Goal: Task Accomplishment & Management: Complete application form

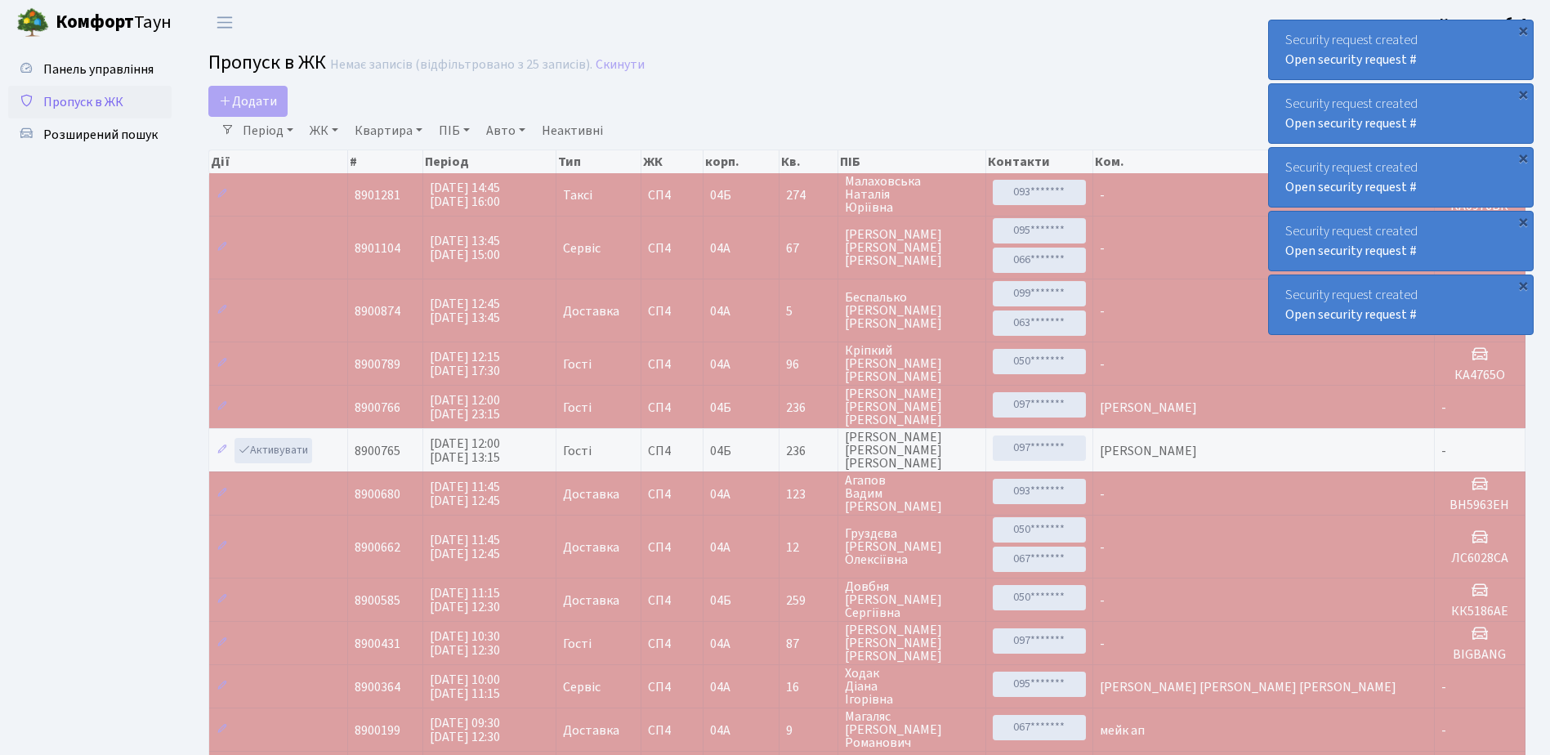
select select "25"
click at [114, 93] on span "Пропуск в ЖК" at bounding box center [83, 102] width 80 height 18
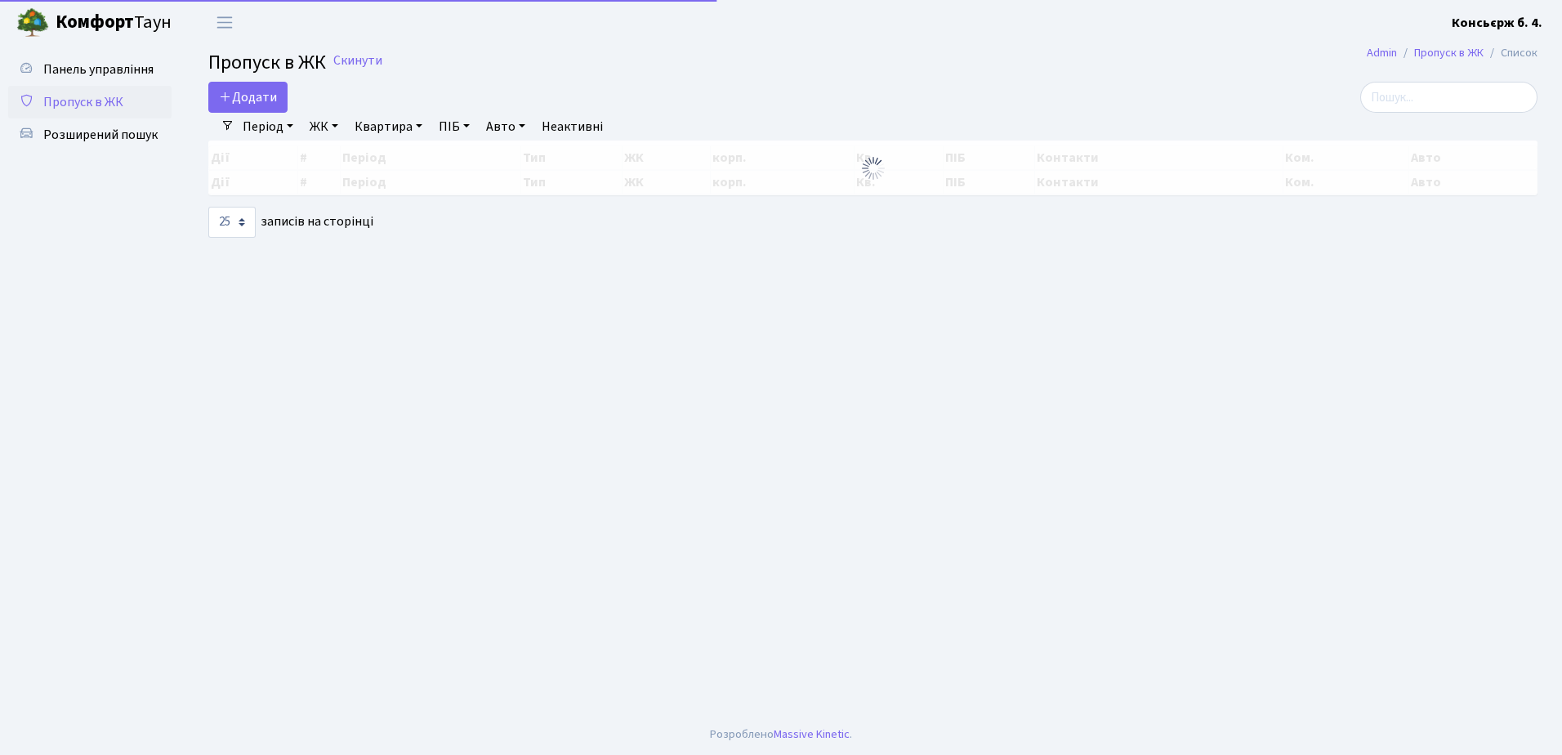
select select "25"
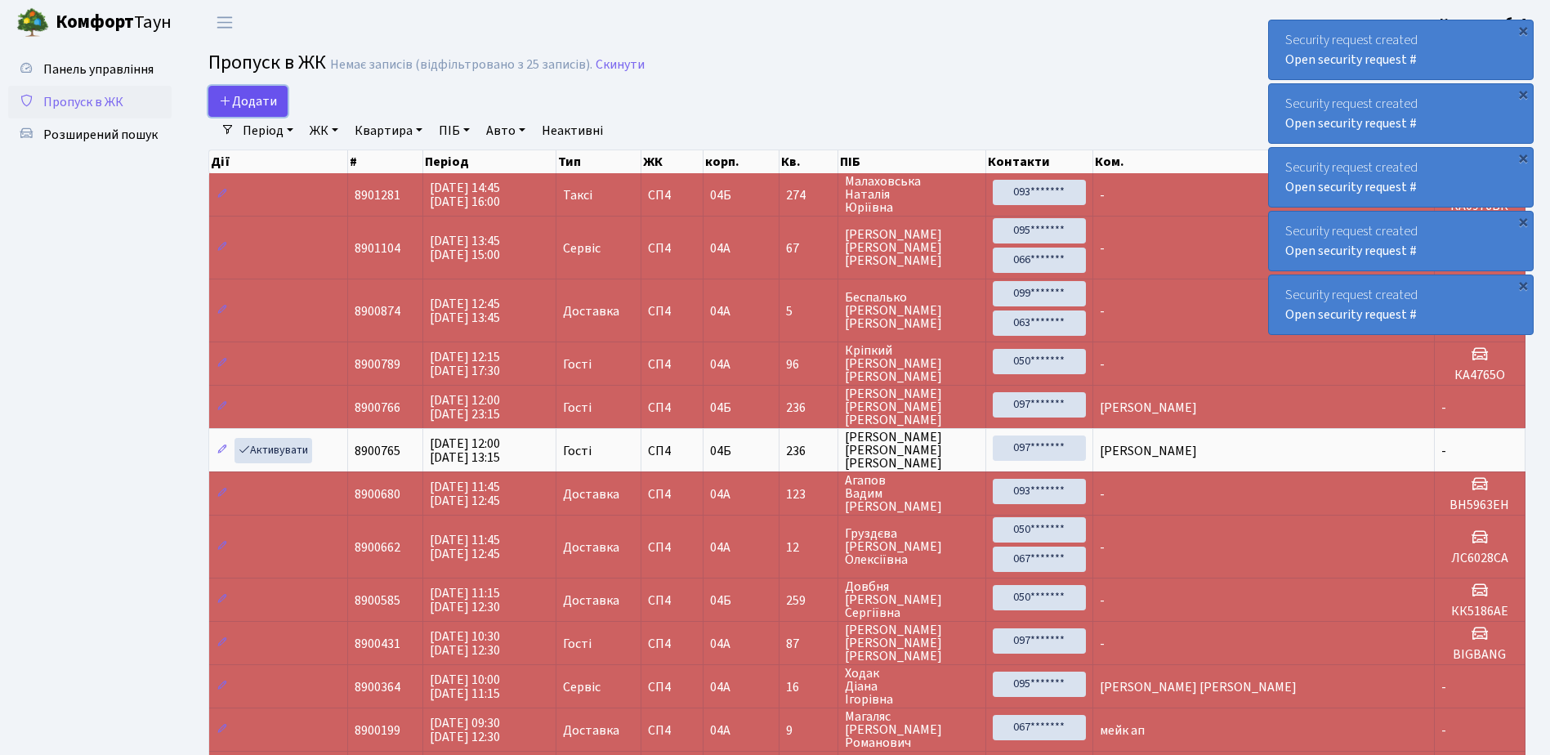
click at [250, 103] on span "Додати" at bounding box center [248, 101] width 58 height 18
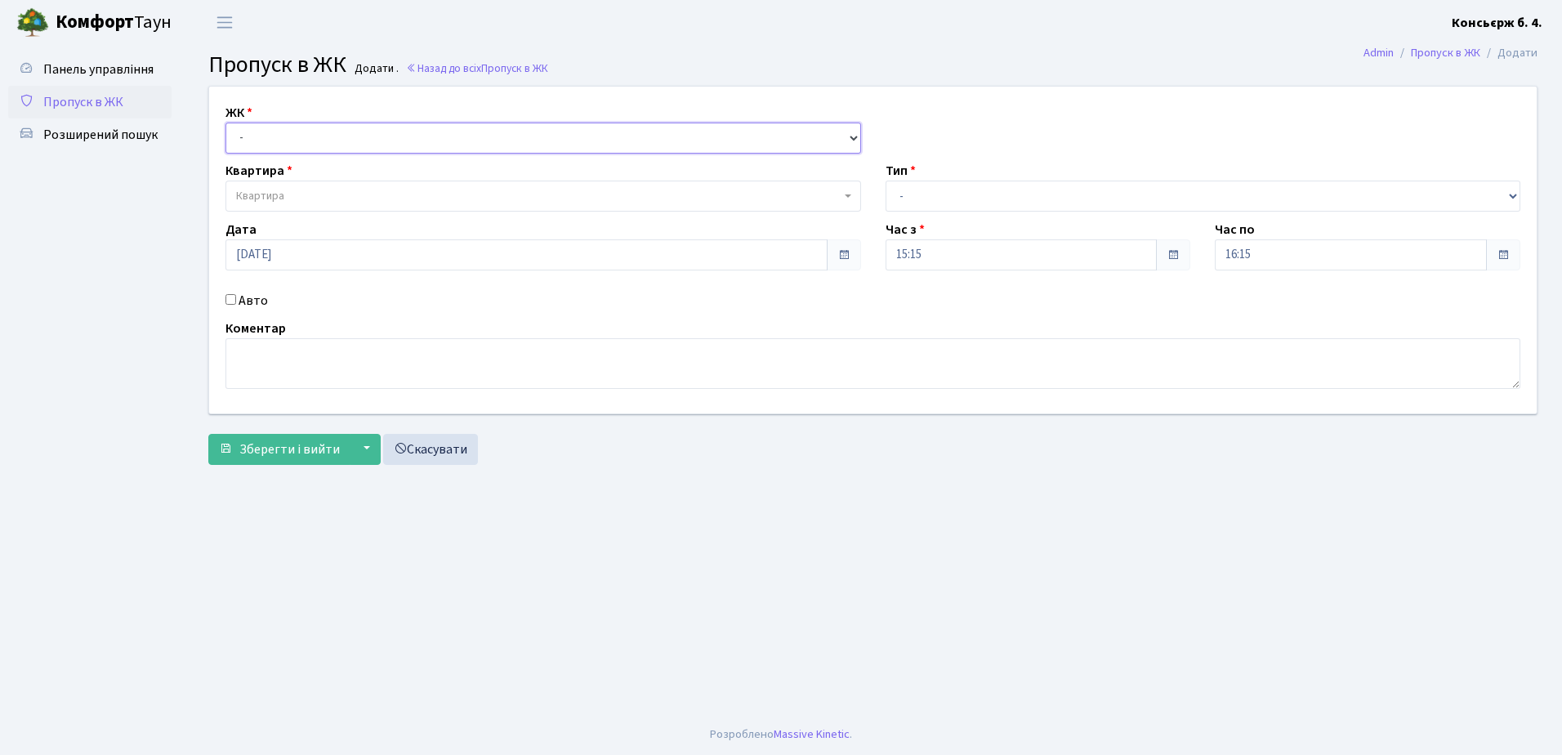
click at [302, 142] on select "- [STREET_ADDRESS]" at bounding box center [543, 138] width 636 height 31
select select "325"
click at [225, 123] on select "- [STREET_ADDRESS]" at bounding box center [543, 138] width 636 height 31
select select
click at [292, 201] on span "Квартира" at bounding box center [538, 196] width 605 height 16
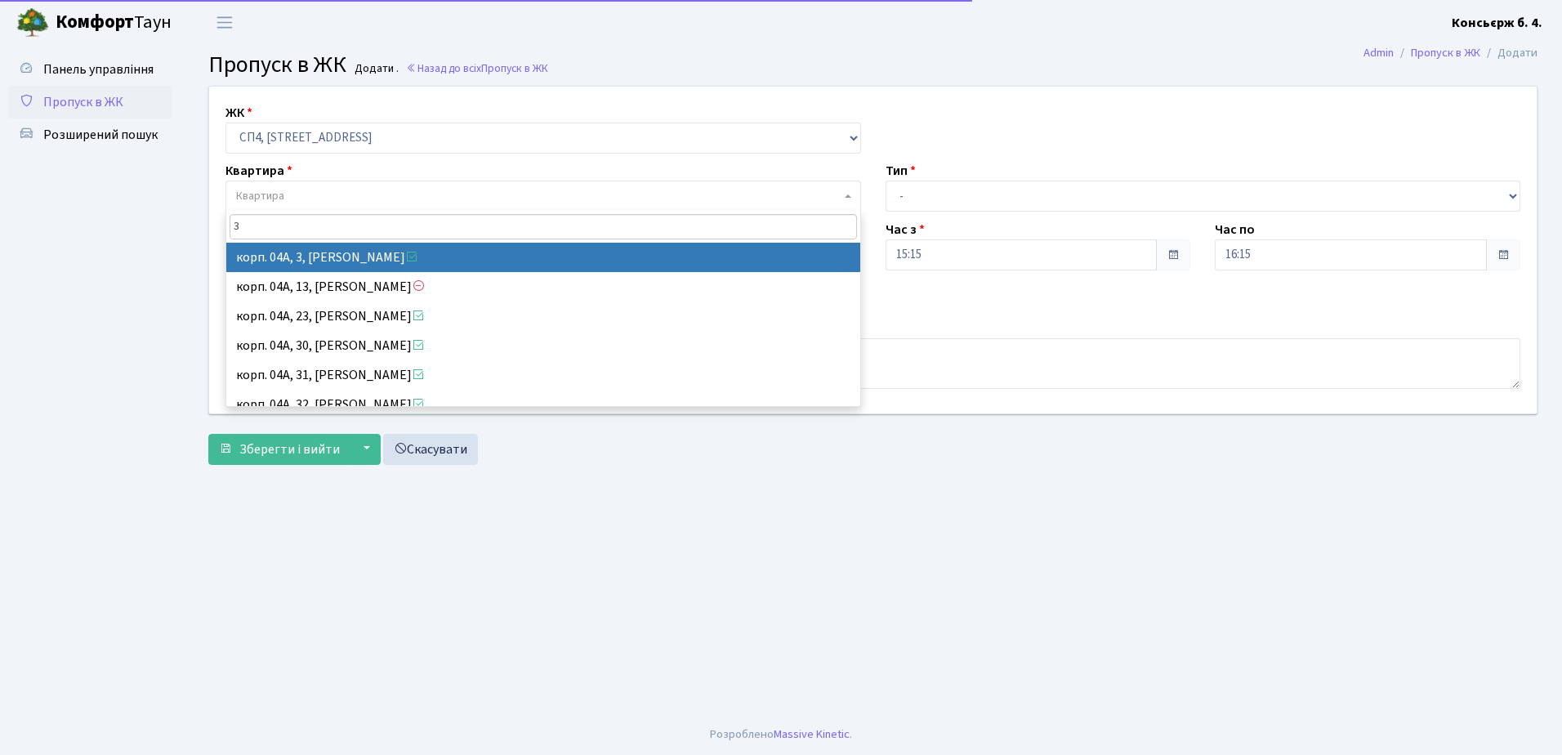
type input "3"
select select "21031"
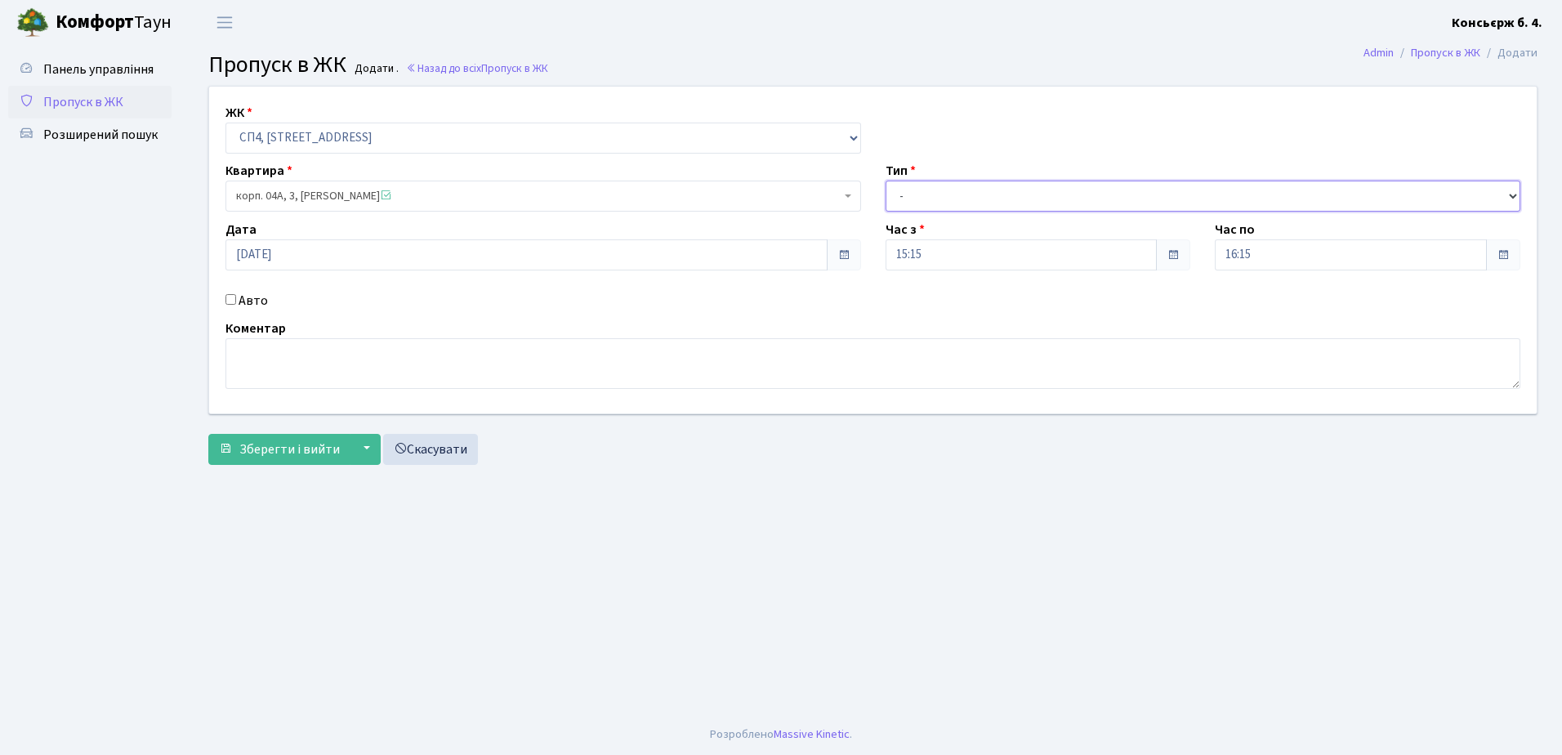
click at [968, 200] on select "- Доставка Таксі Гості Сервіс" at bounding box center [1204, 196] width 636 height 31
select select "1"
click at [886, 181] on select "- Доставка Таксі Гості Сервіс" at bounding box center [1204, 196] width 636 height 31
click at [226, 295] on input "Авто" at bounding box center [230, 299] width 11 height 11
checkbox input "true"
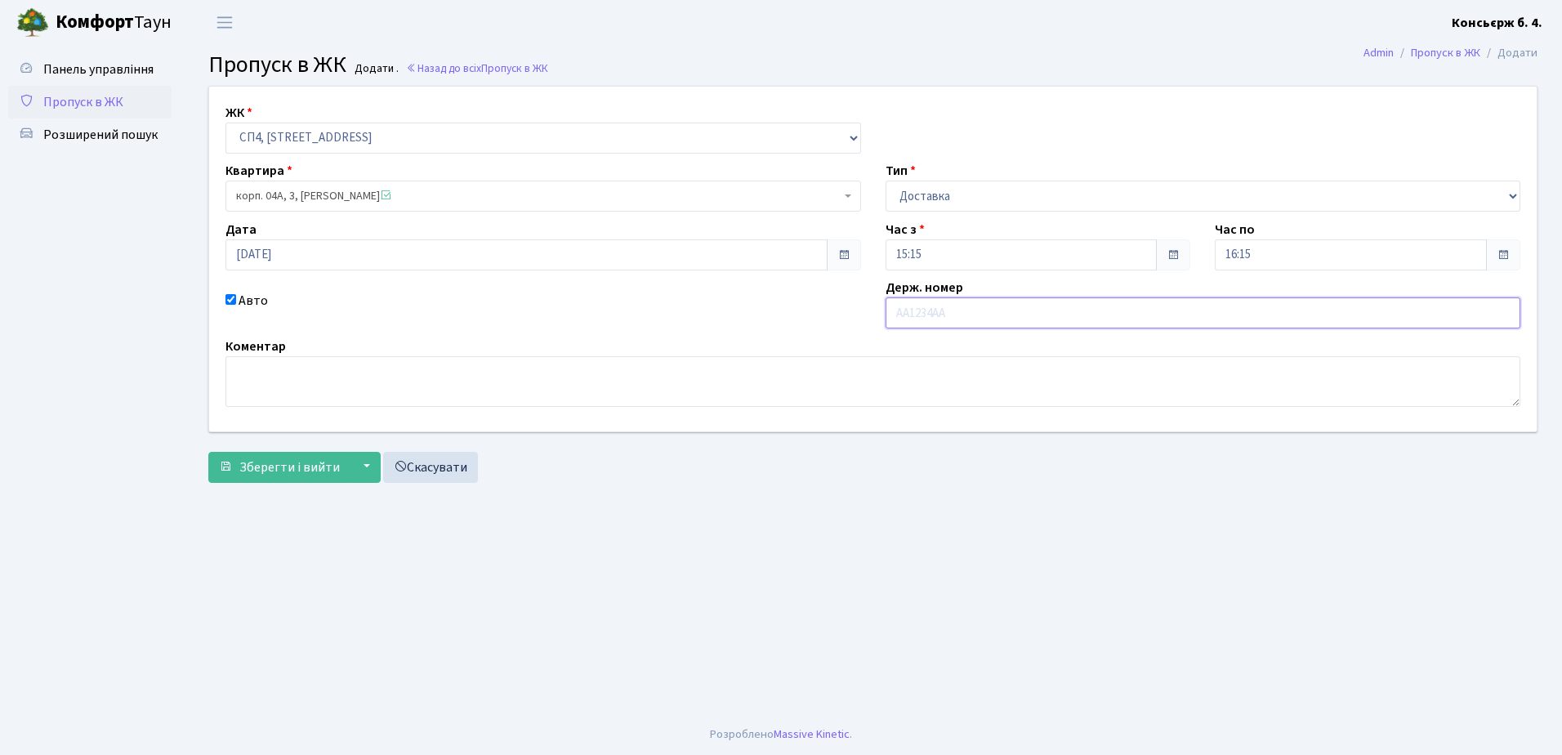
click at [912, 315] on input "text" at bounding box center [1204, 312] width 636 height 31
type input "KA3304IH"
click at [310, 470] on span "Зберегти і вийти" at bounding box center [289, 467] width 100 height 18
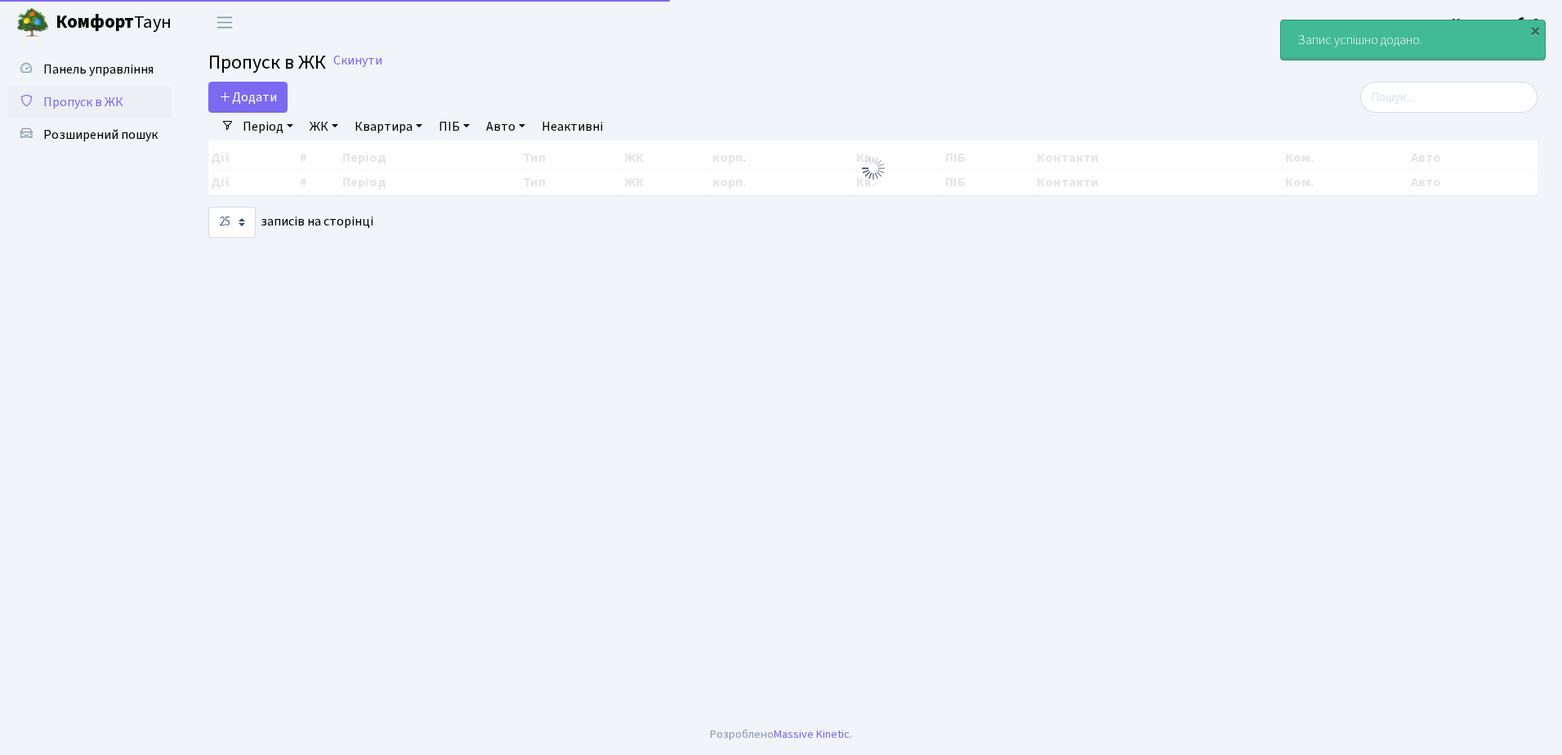
select select "25"
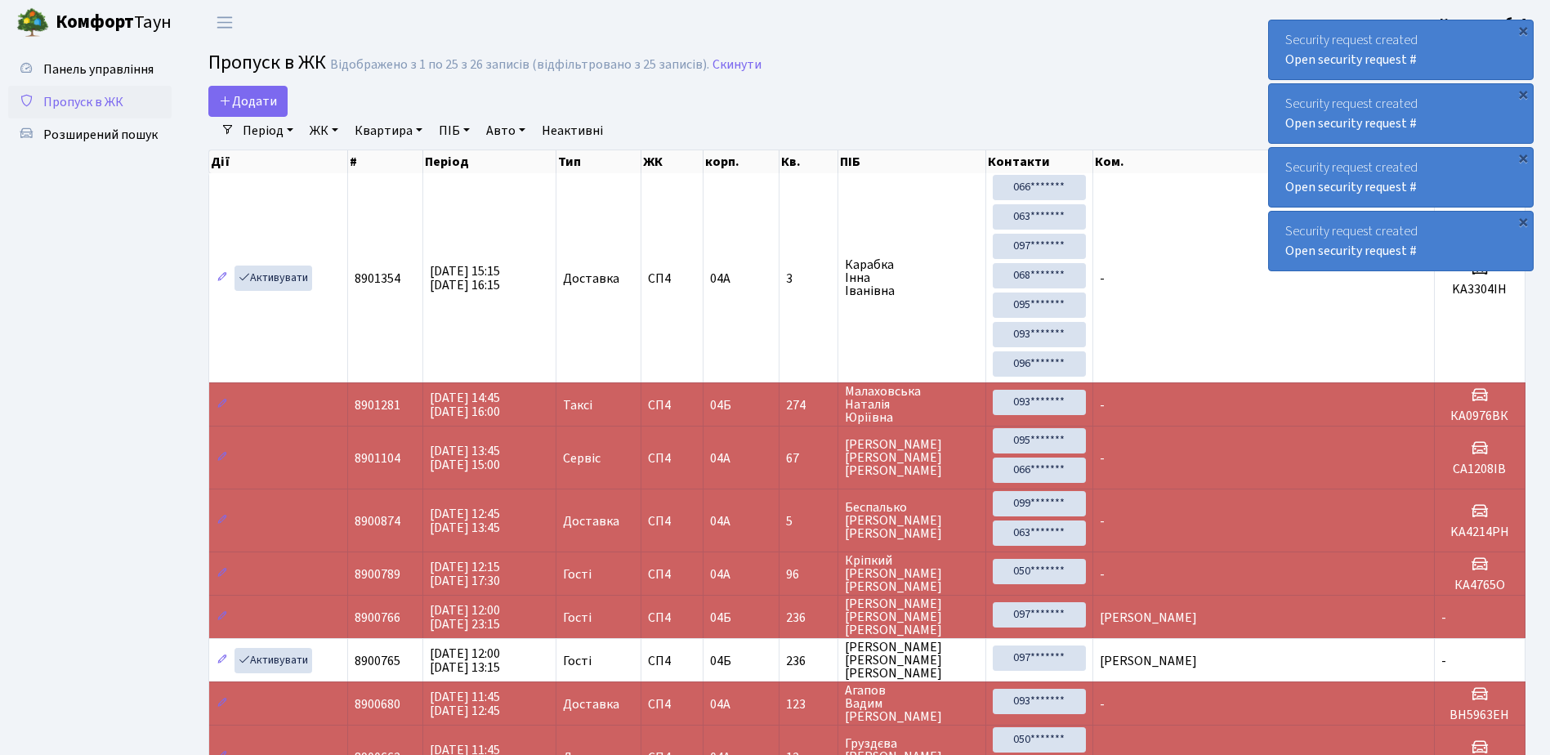
click at [116, 95] on span "Пропуск в ЖК" at bounding box center [83, 102] width 80 height 18
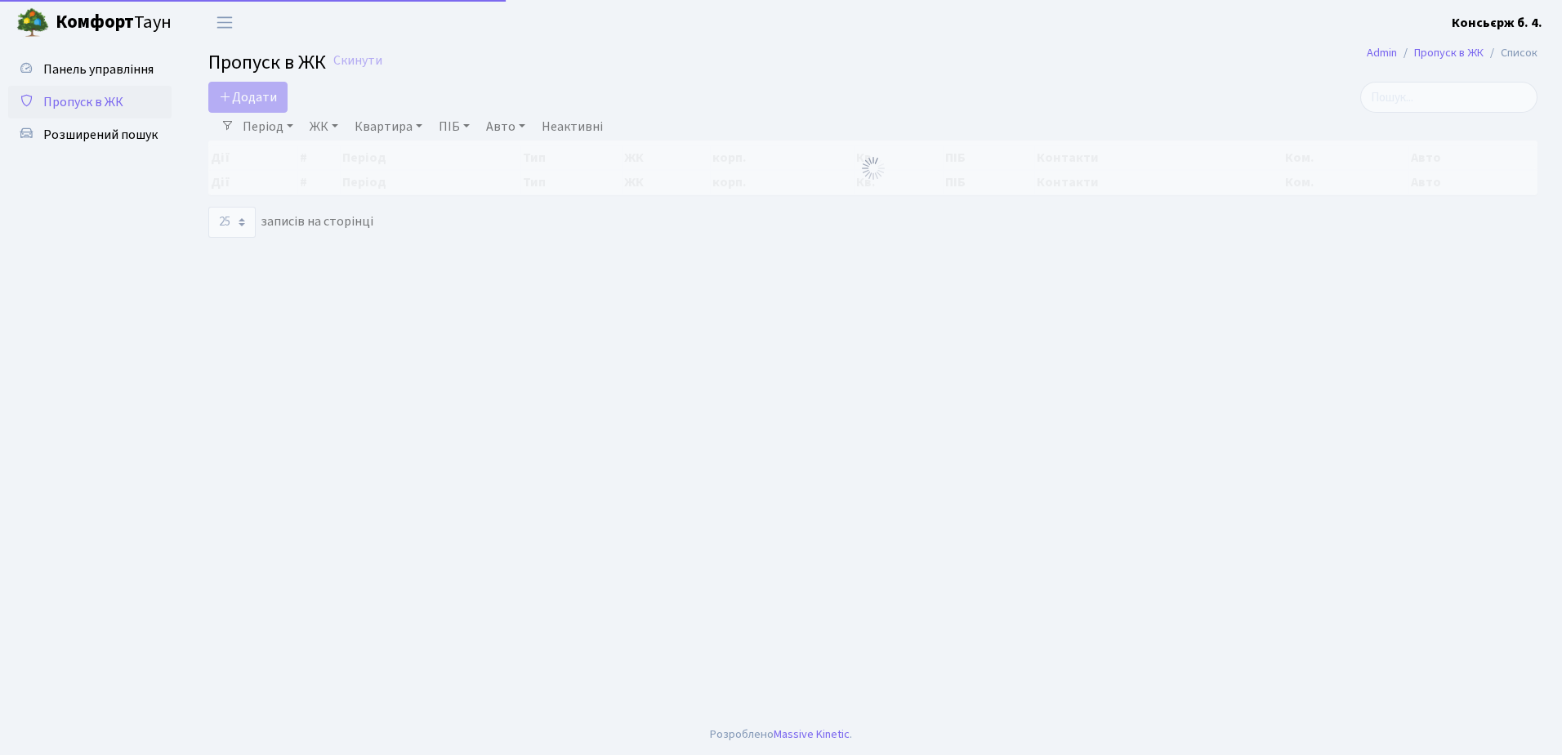
select select "25"
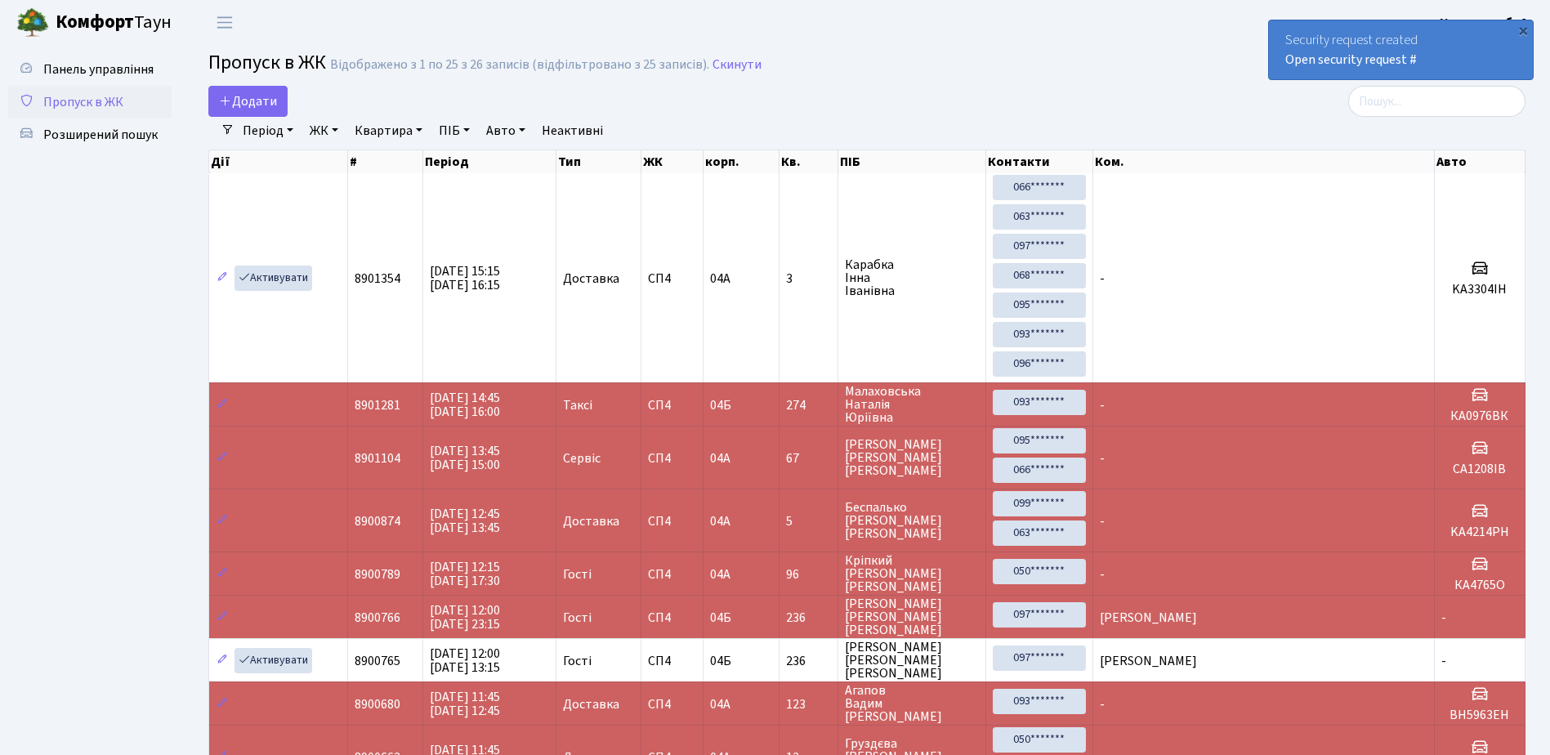
click at [138, 96] on link "Пропуск в ЖК" at bounding box center [89, 102] width 163 height 33
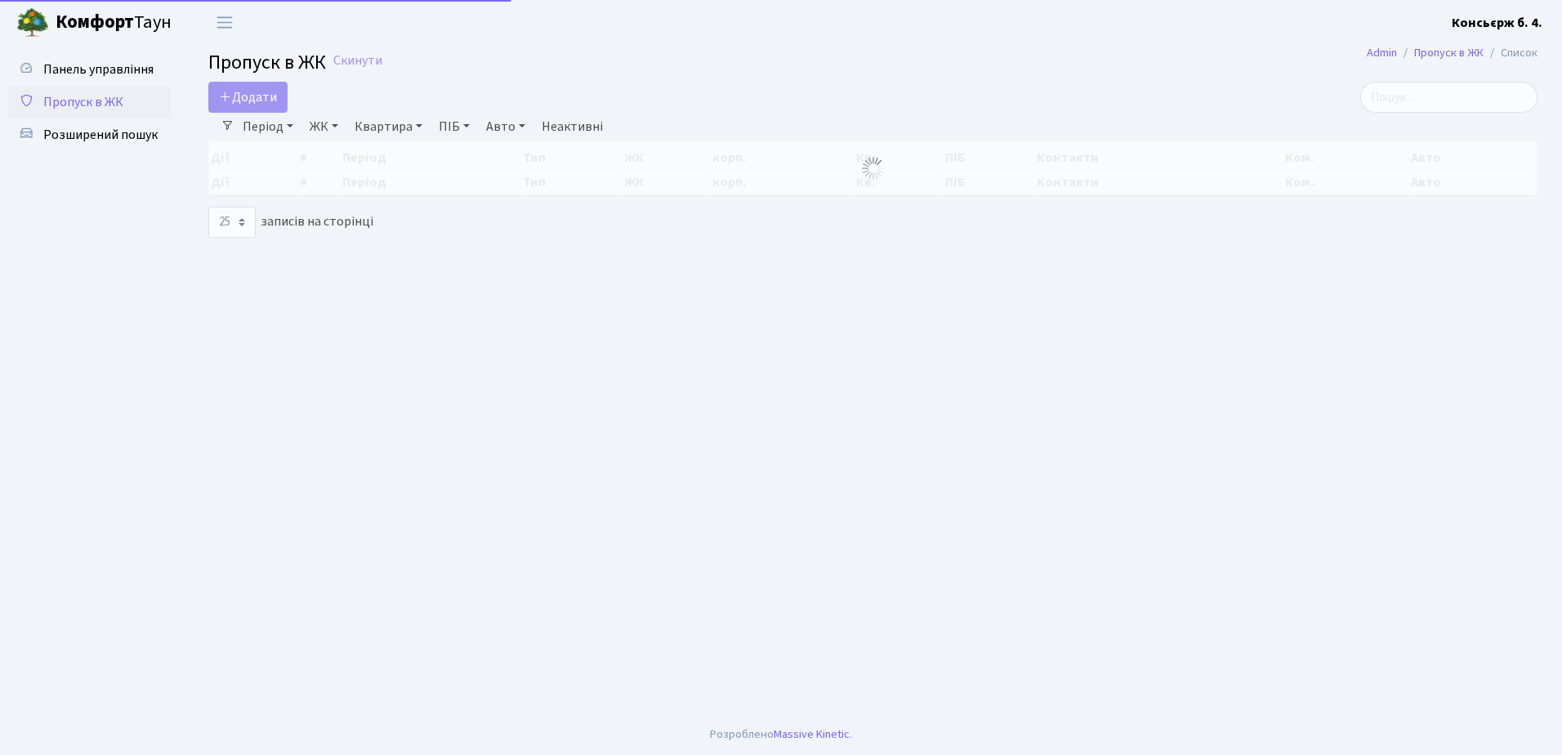
select select "25"
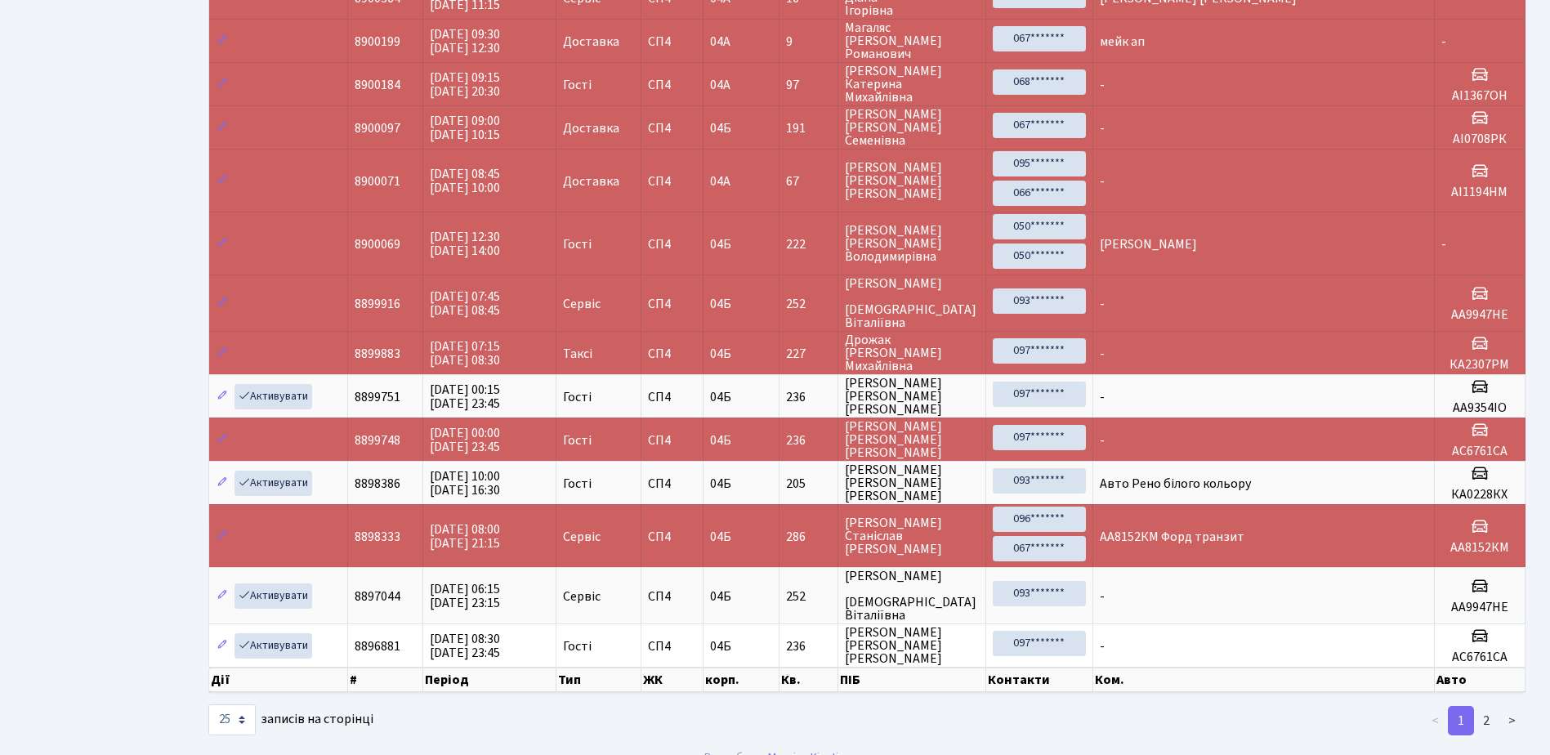
scroll to position [922, 0]
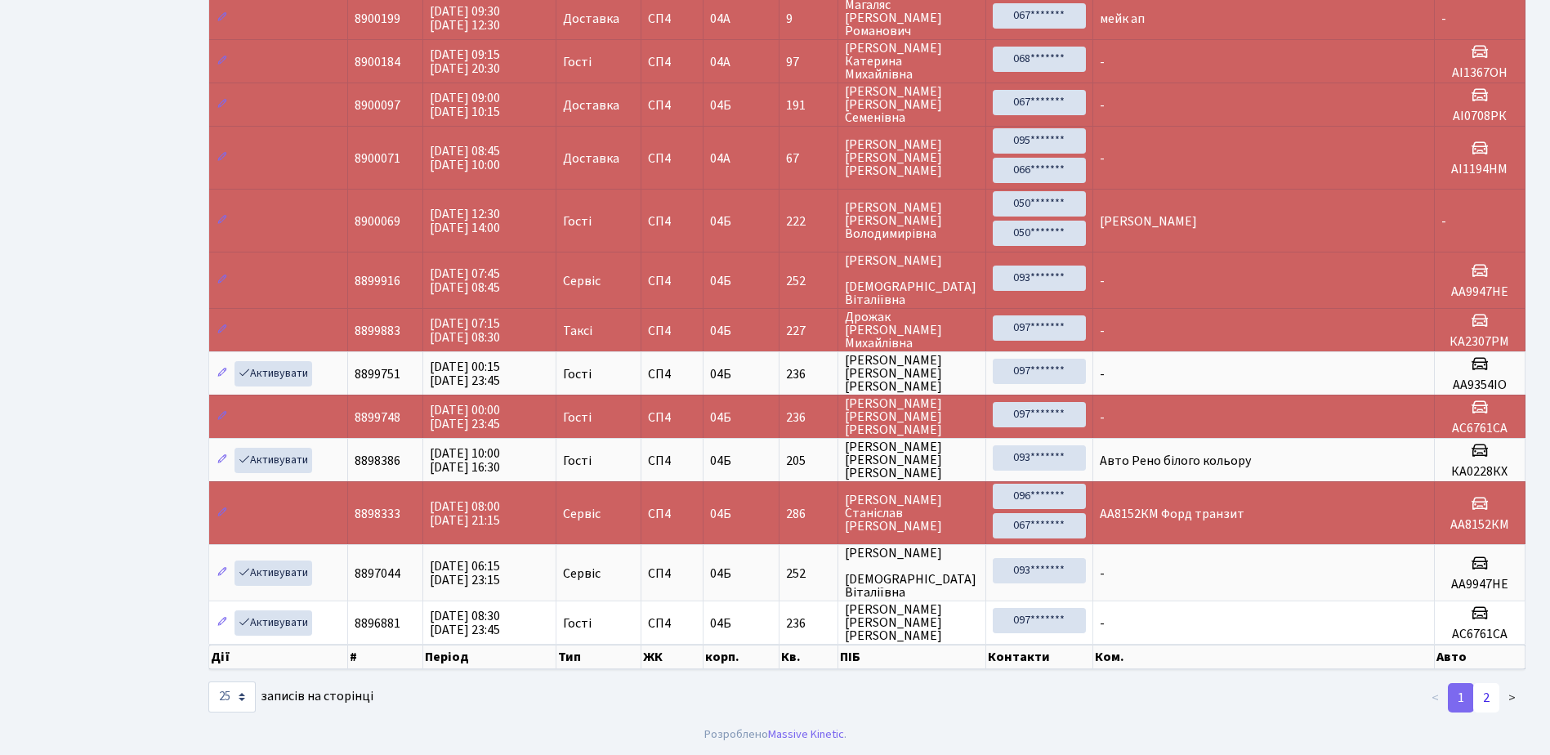
click at [1479, 699] on link "2" at bounding box center [1486, 697] width 26 height 29
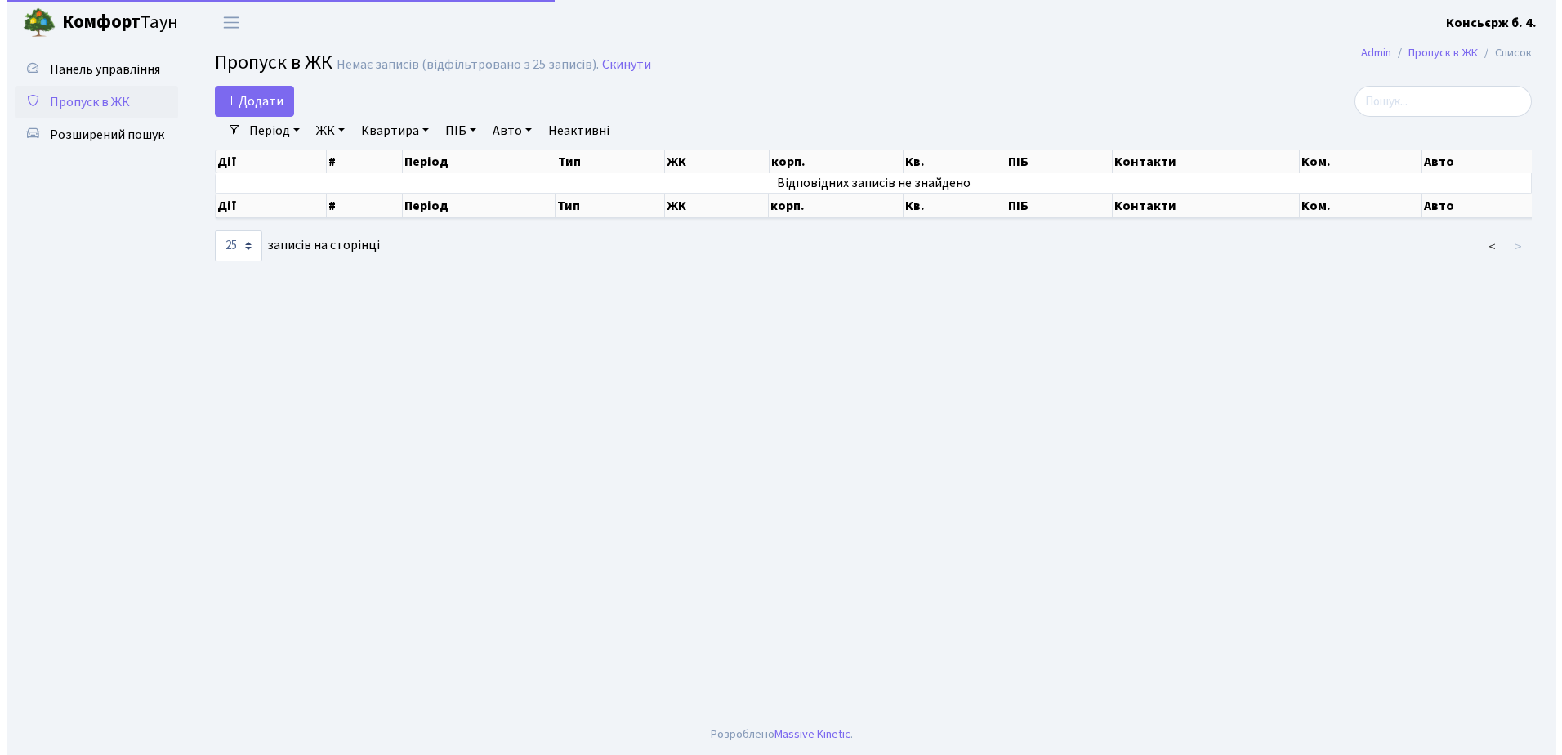
scroll to position [0, 0]
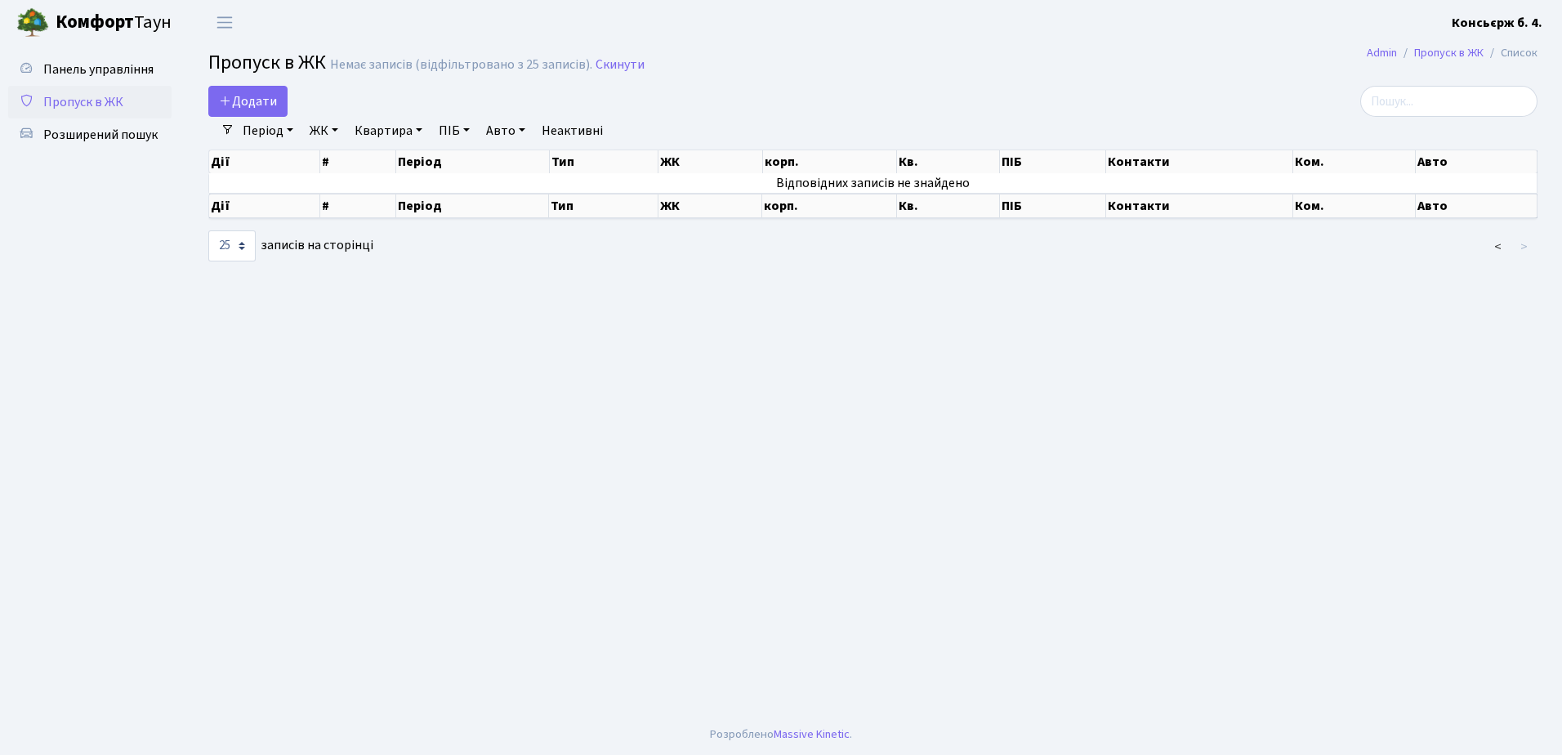
click at [85, 103] on span "Пропуск в ЖК" at bounding box center [83, 102] width 80 height 18
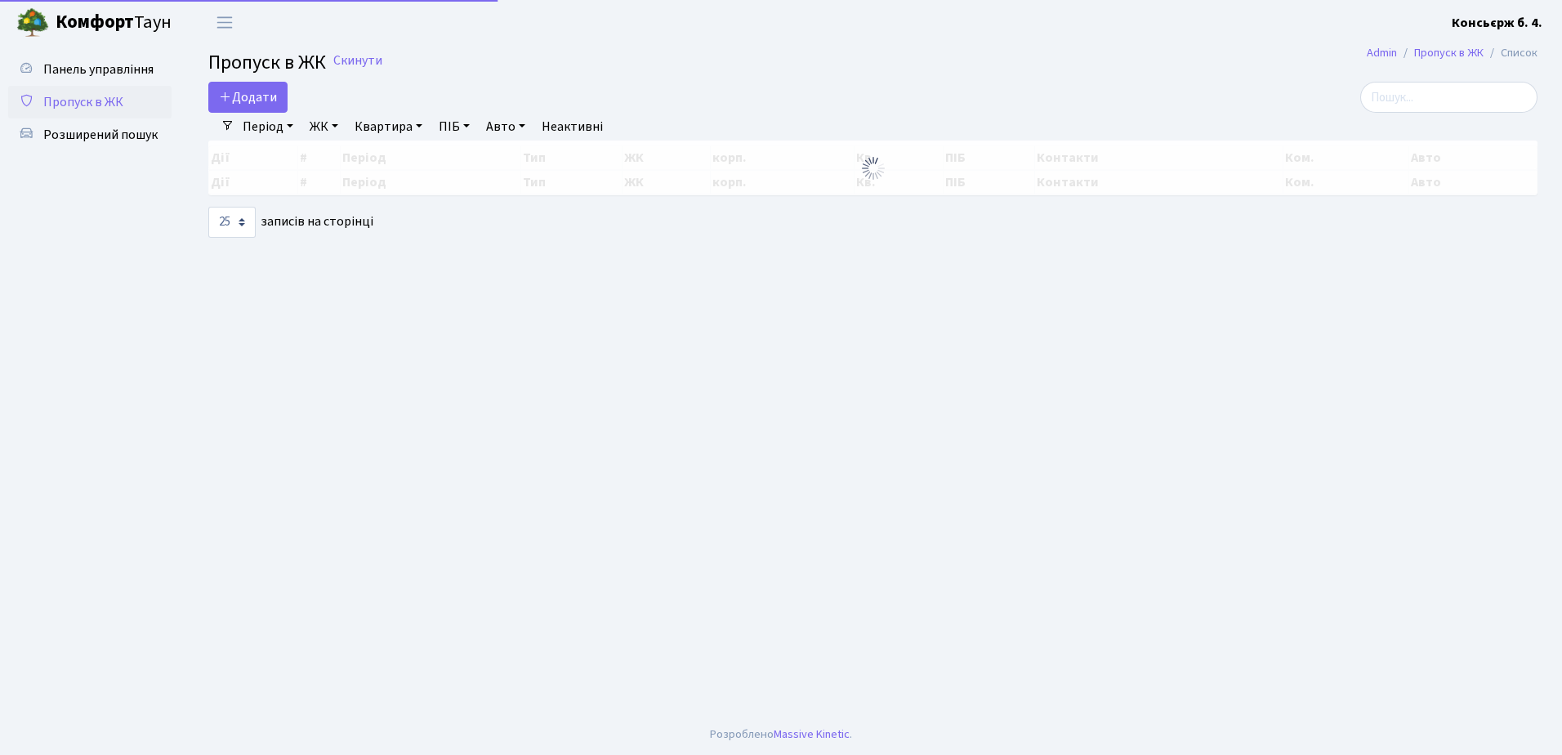
select select "25"
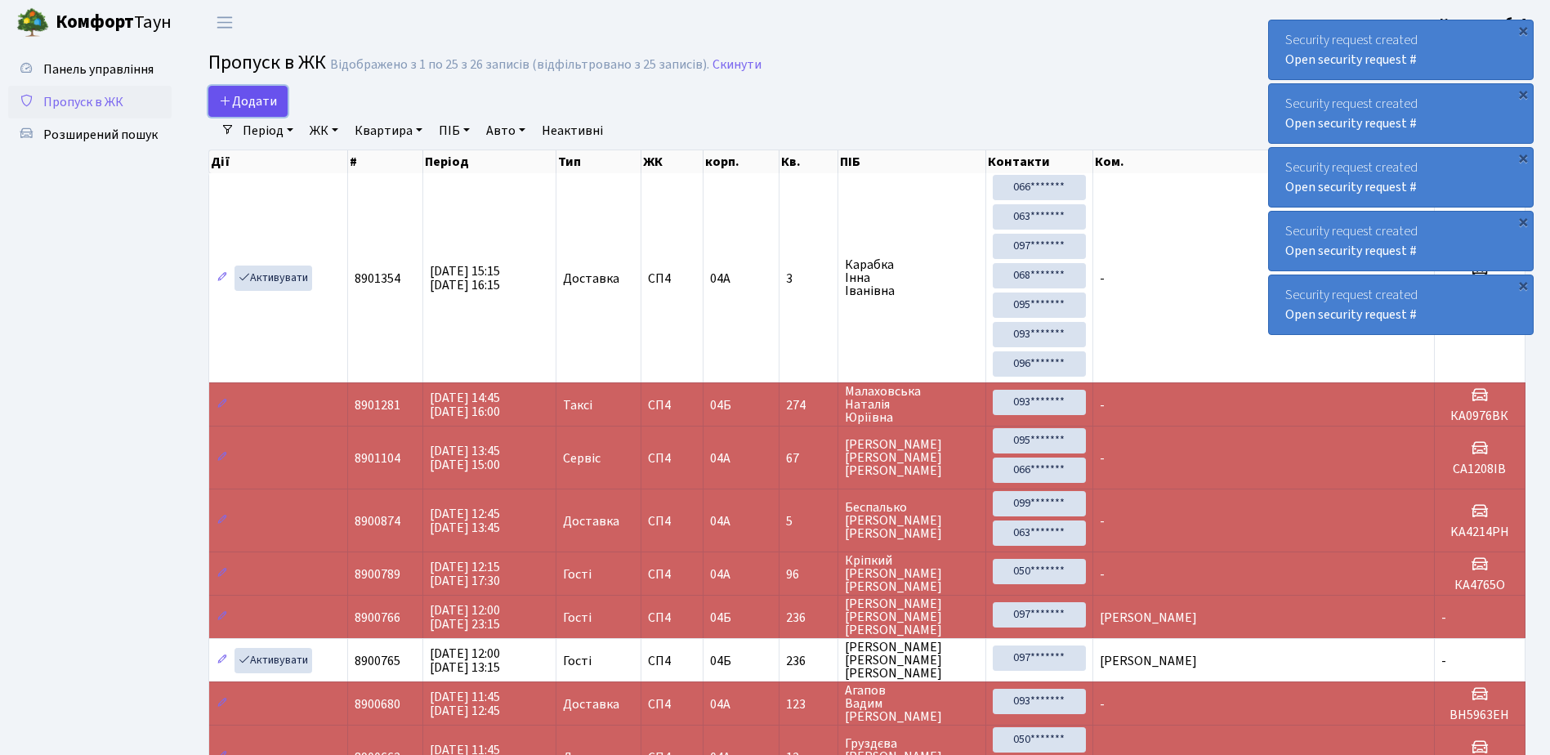
click at [253, 111] on link "Додати" at bounding box center [247, 101] width 79 height 31
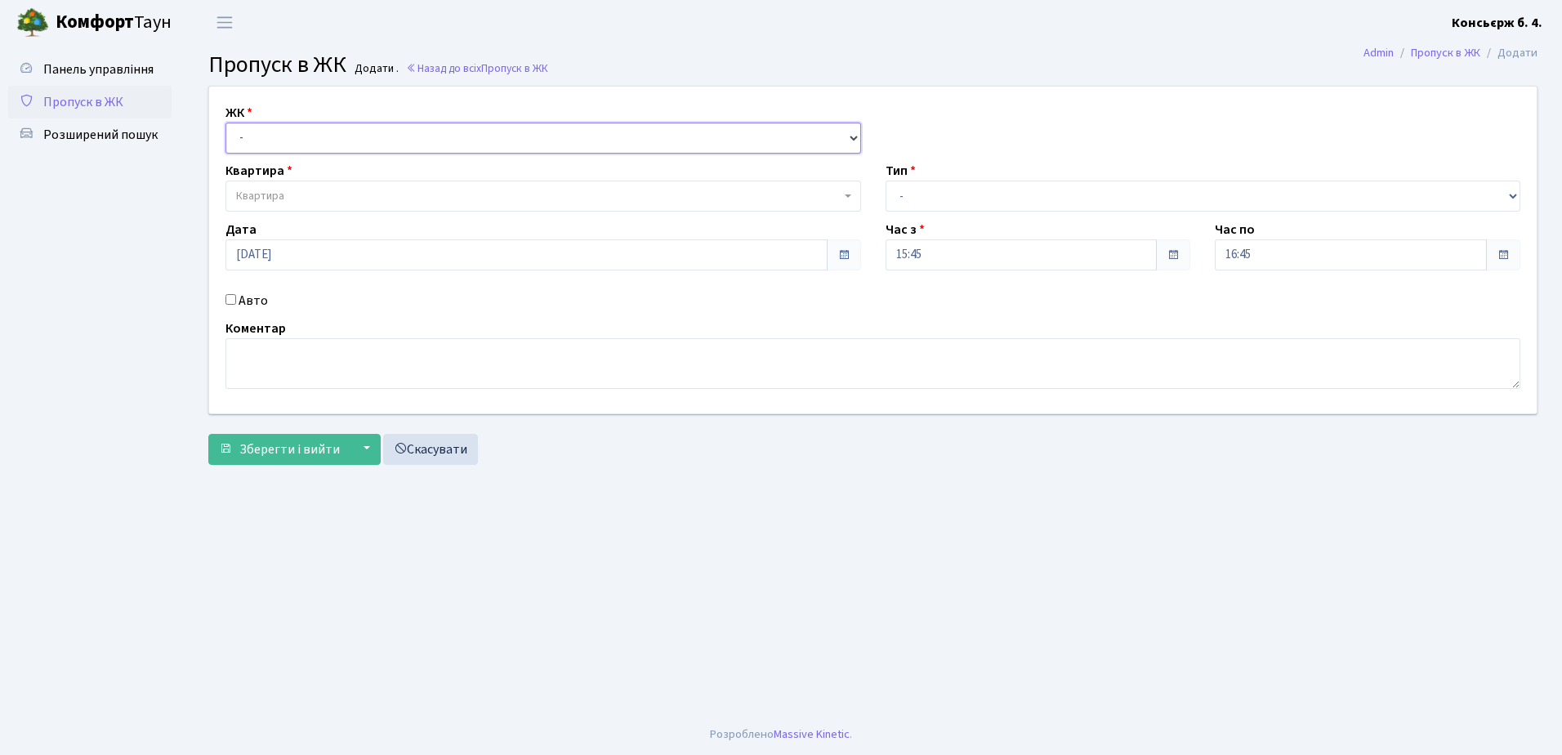
click at [286, 144] on select "- [STREET_ADDRESS]" at bounding box center [543, 138] width 636 height 31
select select "325"
click at [225, 123] on select "- [STREET_ADDRESS]" at bounding box center [543, 138] width 636 height 31
select select
click at [301, 196] on span "Квартира" at bounding box center [538, 196] width 605 height 16
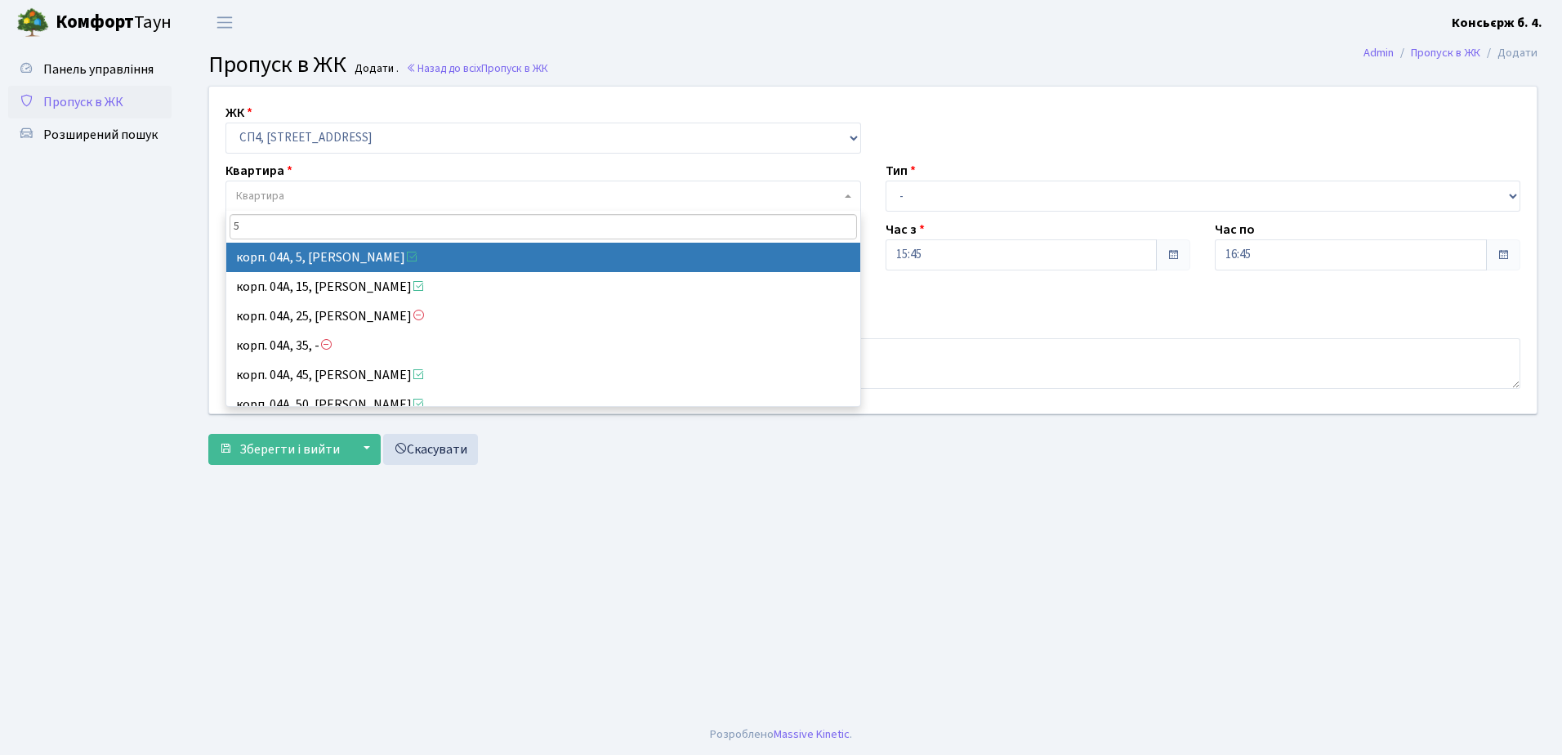
type input "5"
select select "21033"
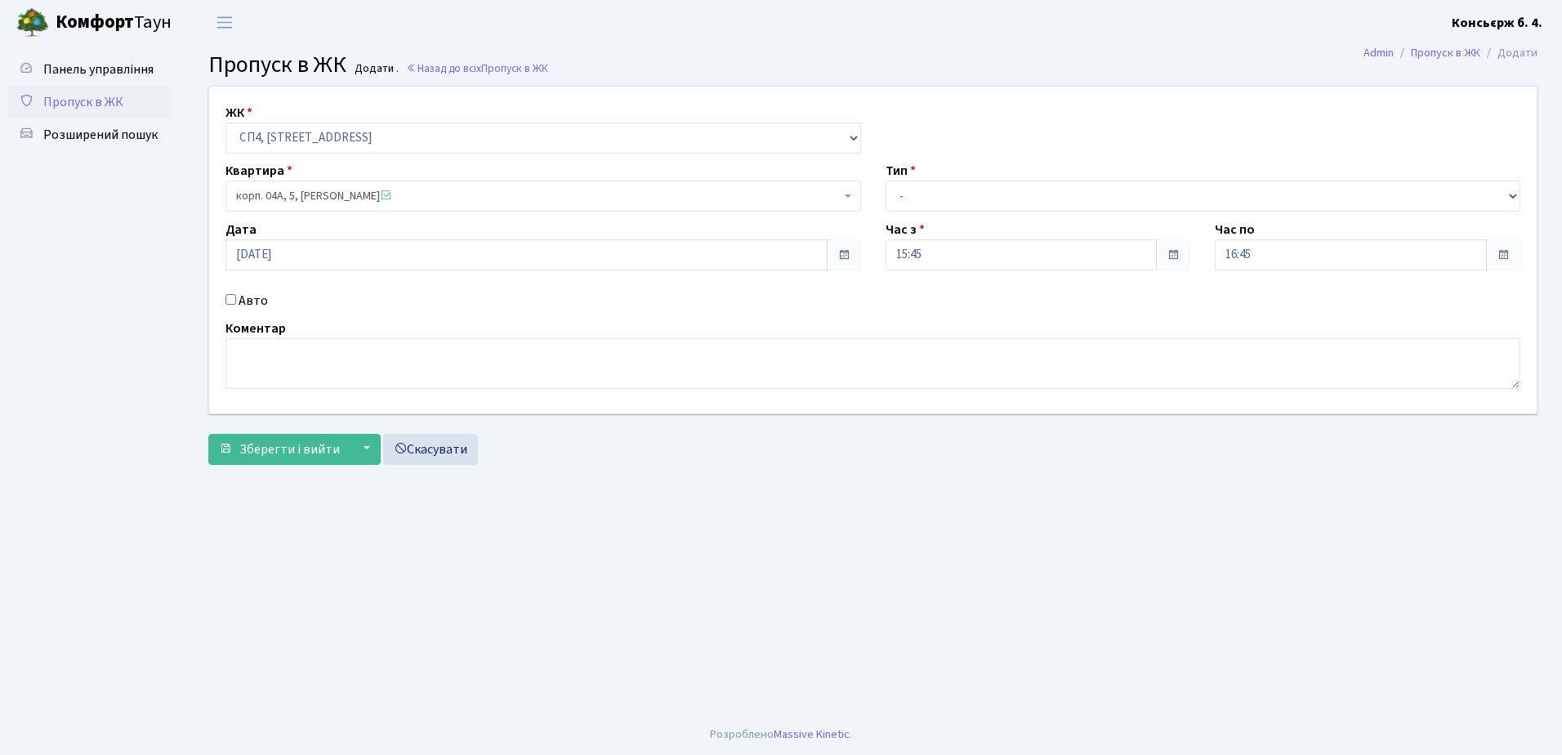
click at [915, 177] on label "Тип" at bounding box center [901, 171] width 30 height 20
click at [928, 204] on select "- Доставка Таксі Гості Сервіс" at bounding box center [1204, 196] width 636 height 31
select select "1"
click at [886, 181] on select "- Доставка Таксі Гості Сервіс" at bounding box center [1204, 196] width 636 height 31
click at [233, 295] on input "Авто" at bounding box center [230, 299] width 11 height 11
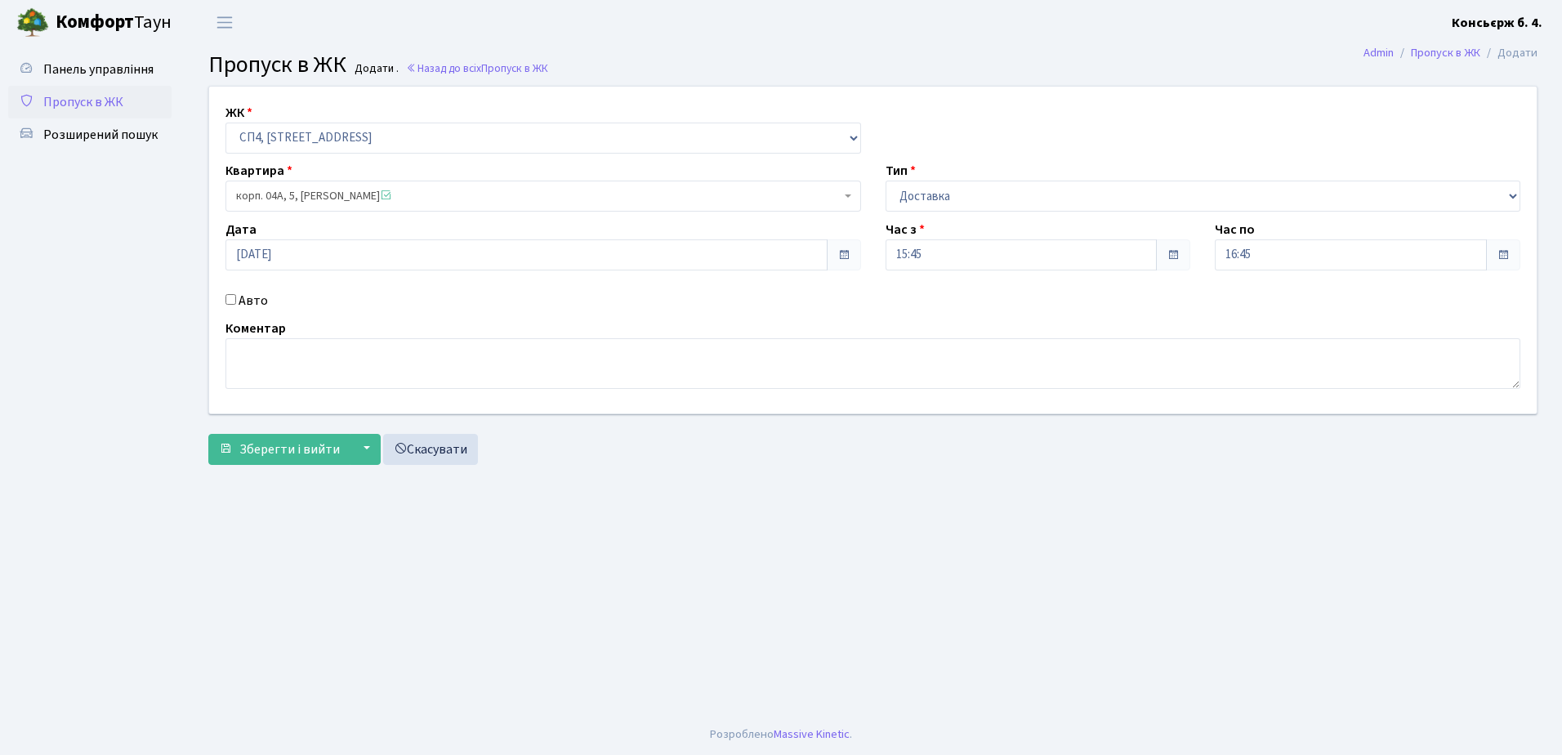
checkbox input "true"
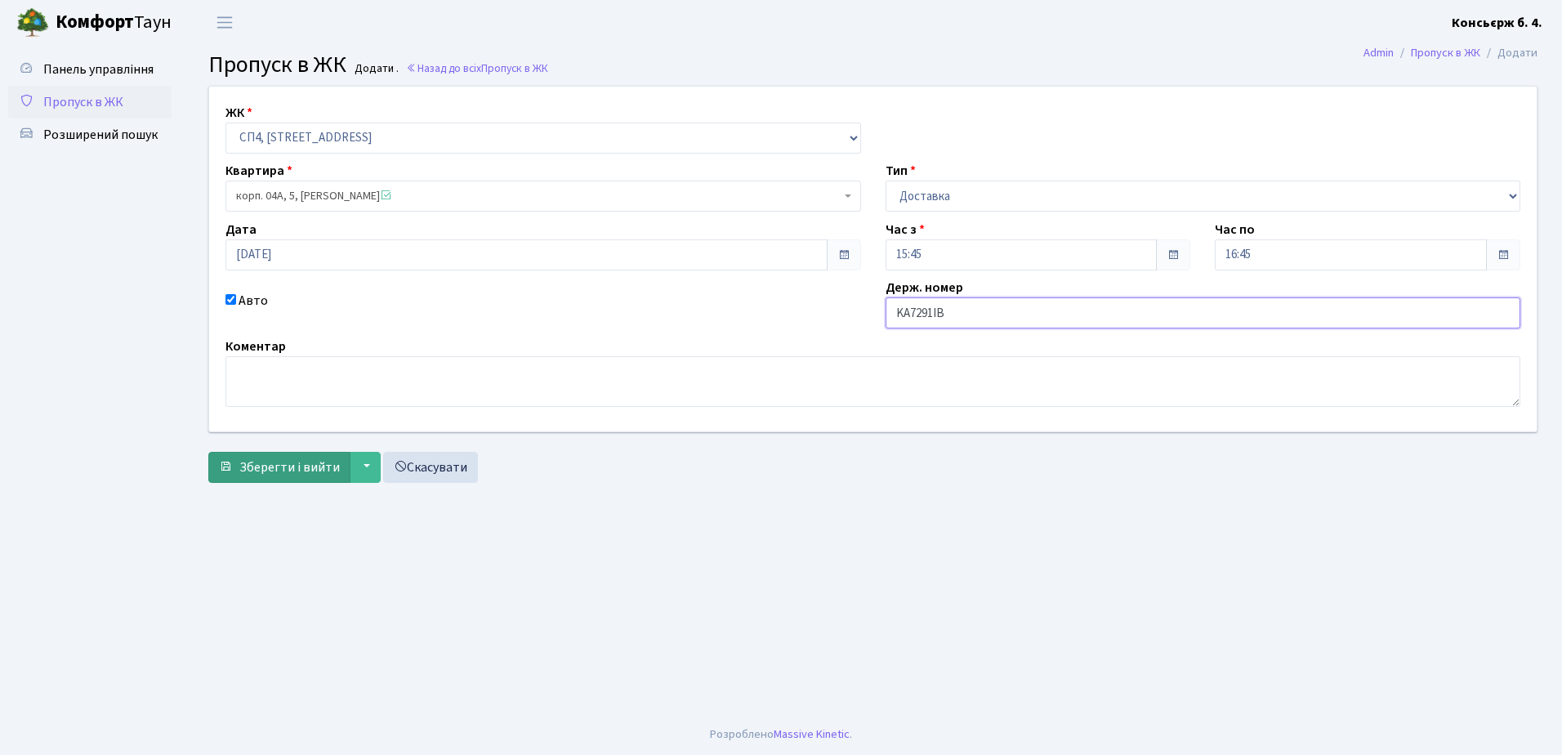
type input "KA7291IB"
click at [246, 464] on span "Зберегти і вийти" at bounding box center [289, 467] width 100 height 18
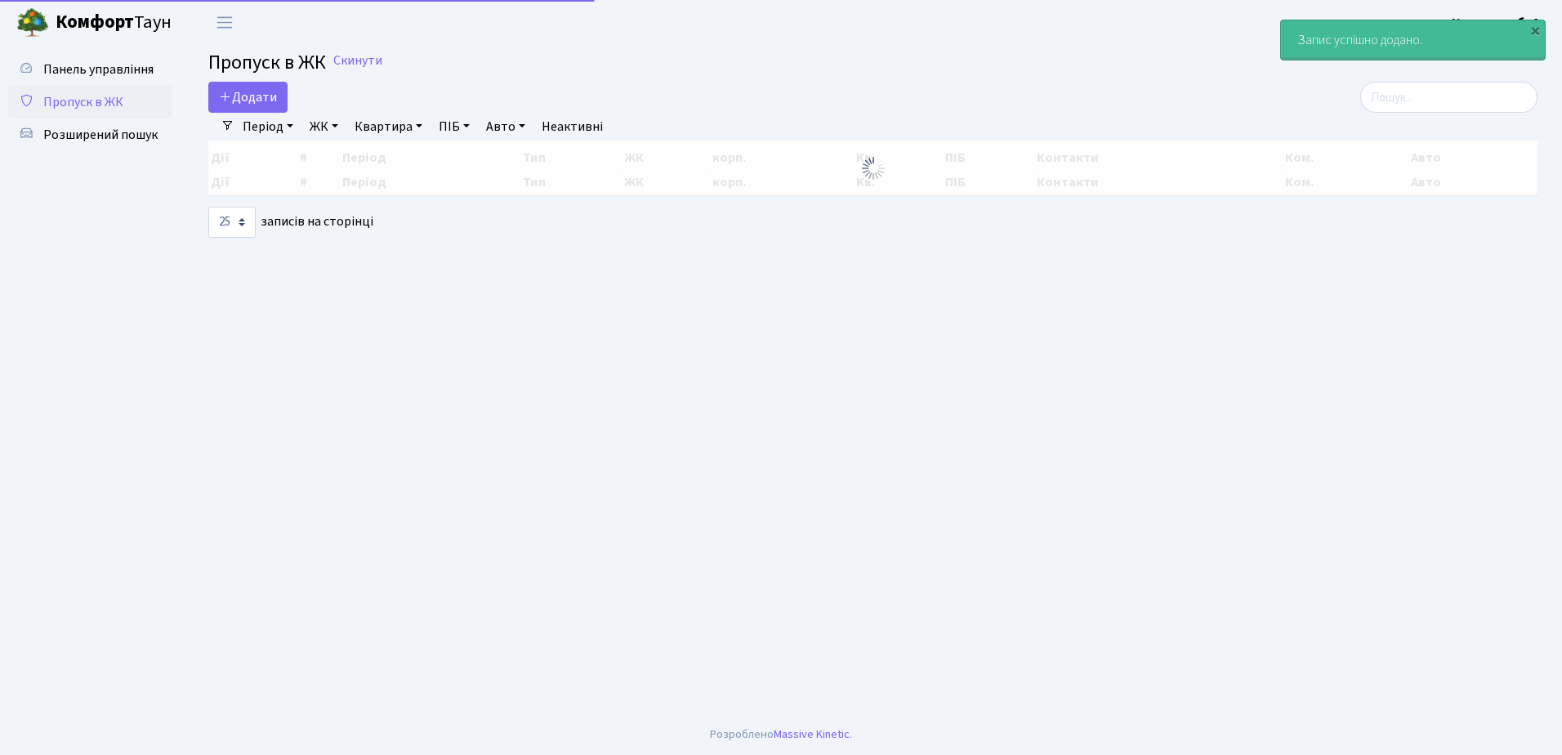
select select "25"
